Goal: Transaction & Acquisition: Purchase product/service

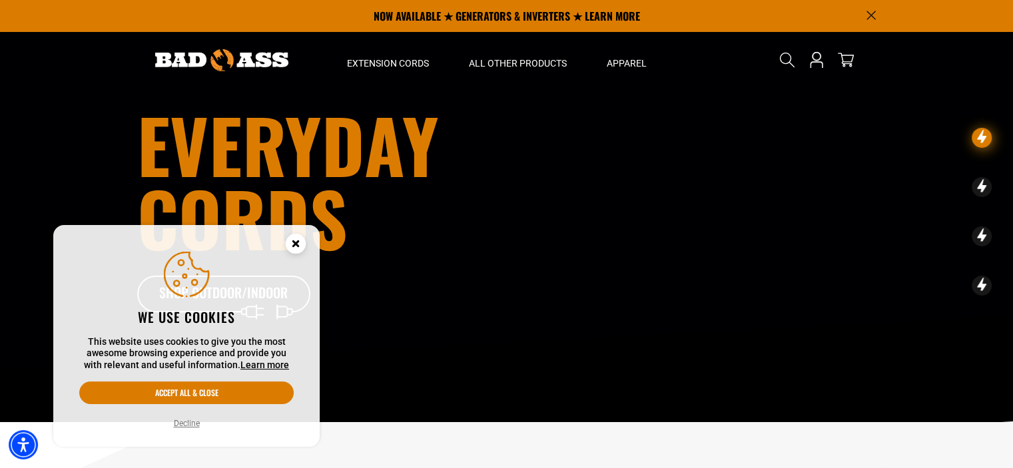
click at [290, 246] on circle "Close this option" at bounding box center [296, 244] width 20 height 20
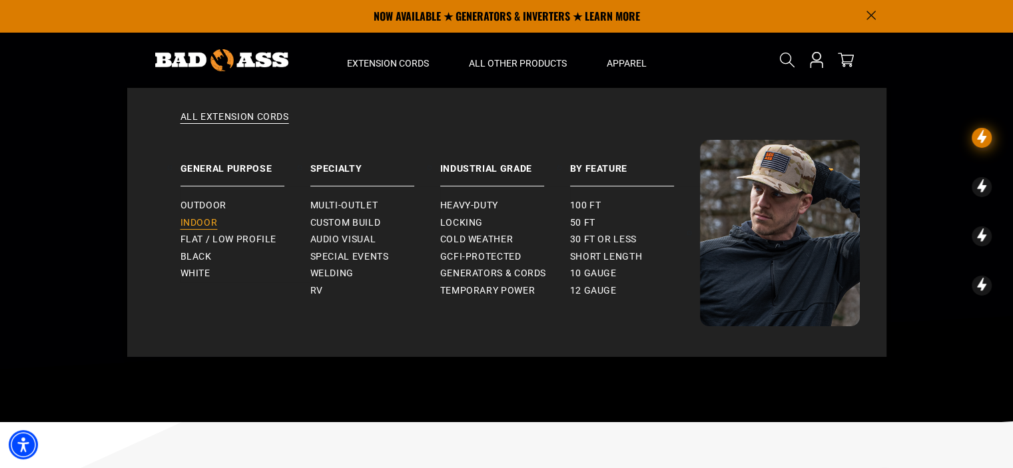
click at [198, 223] on span "Indoor" at bounding box center [199, 223] width 37 height 12
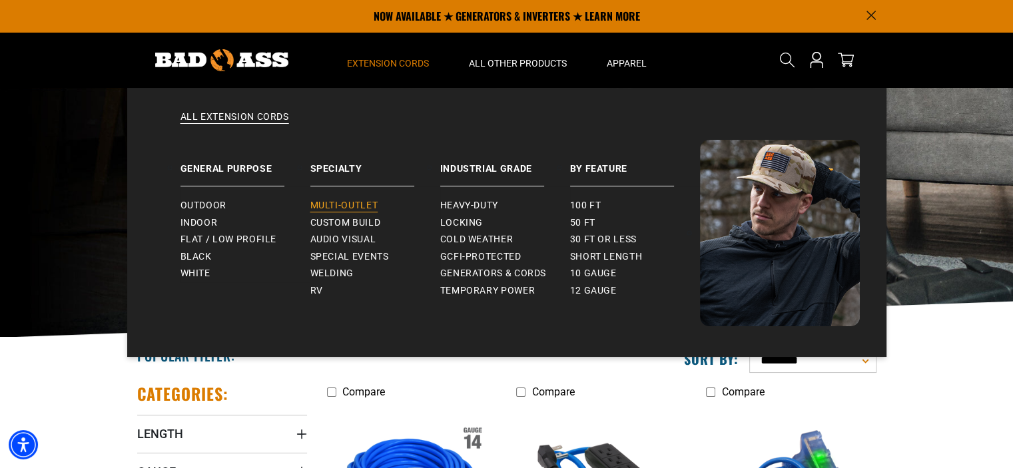
click at [348, 204] on span "Multi-Outlet" at bounding box center [344, 206] width 68 height 12
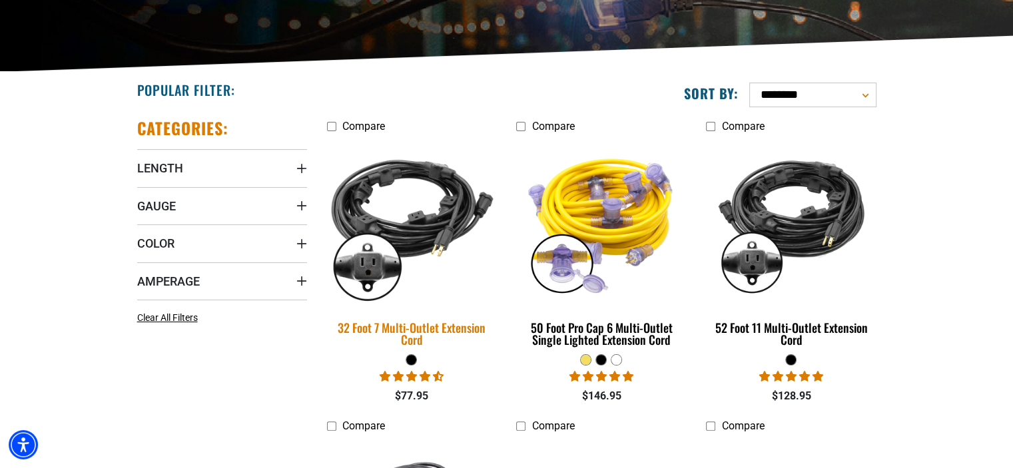
scroll to position [266, 0]
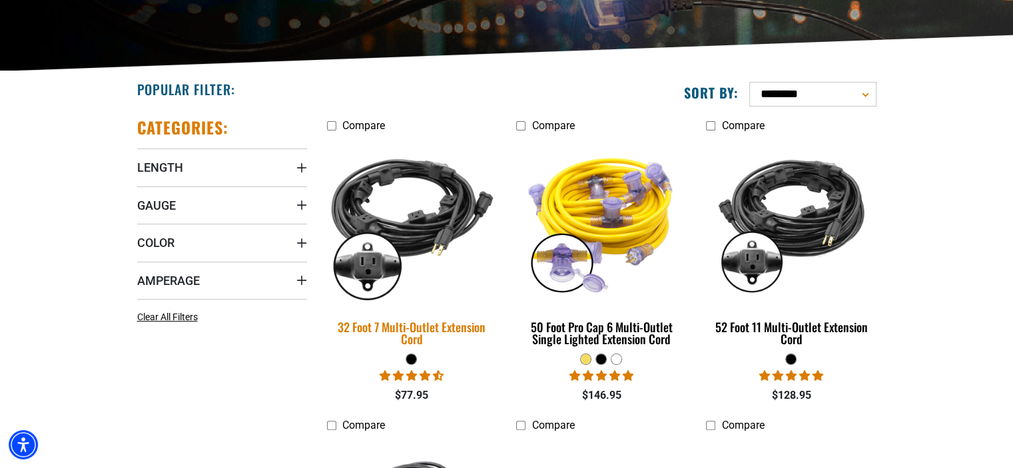
click at [409, 233] on img at bounding box center [411, 222] width 187 height 171
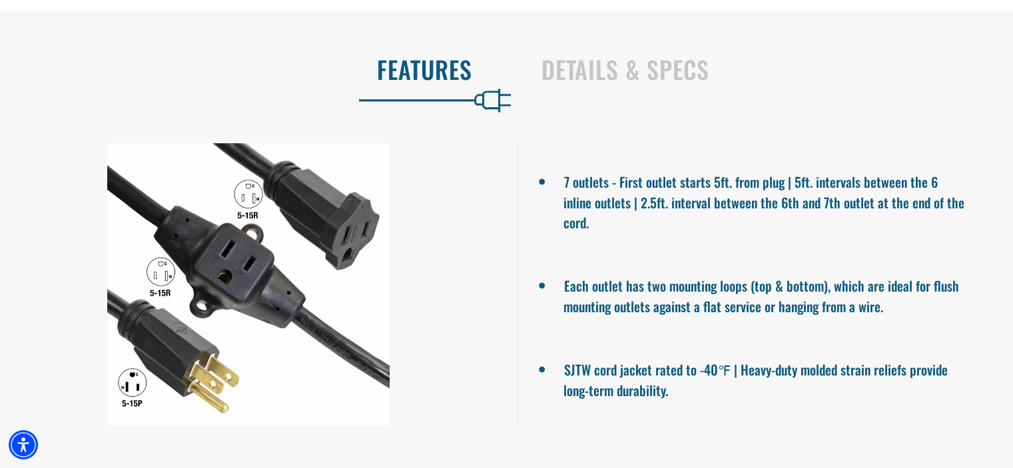
scroll to position [799, 0]
